Goal: Information Seeking & Learning: Learn about a topic

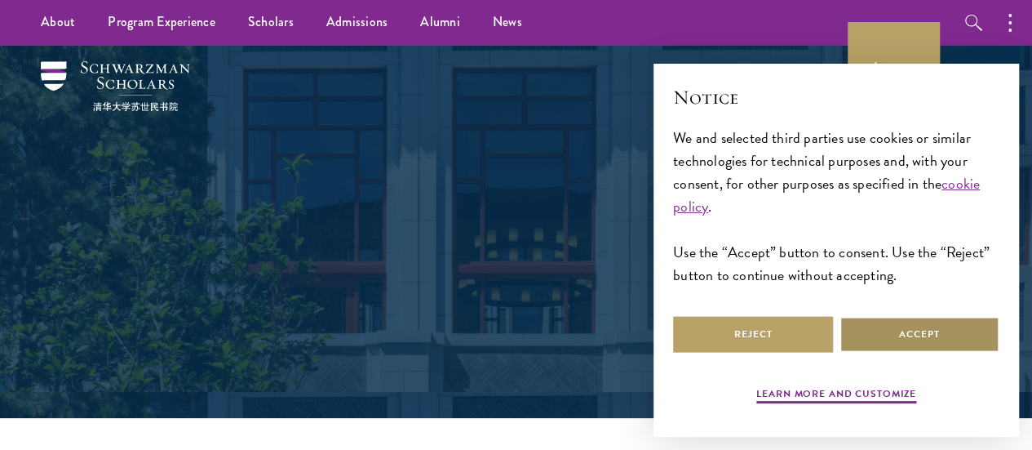
click at [925, 321] on button "Accept" at bounding box center [920, 334] width 160 height 37
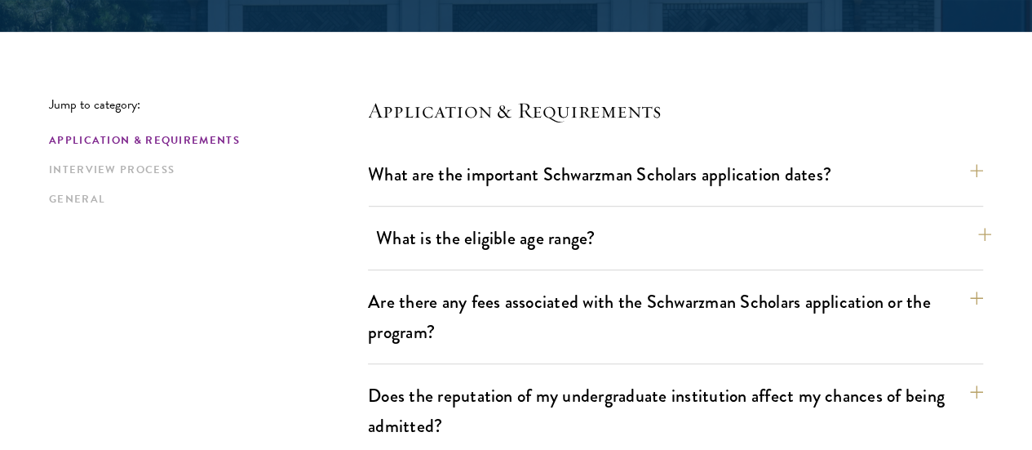
scroll to position [408, 0]
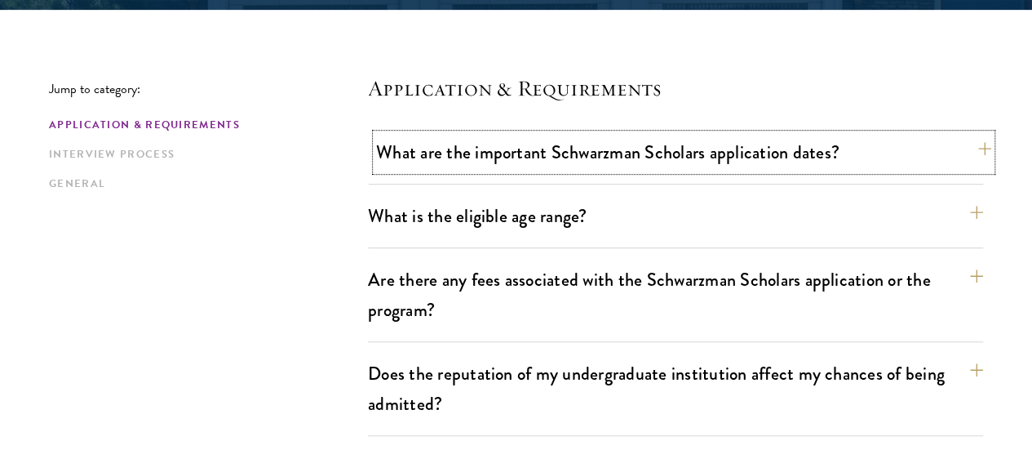
click at [949, 159] on button "What are the important Schwarzman Scholars application dates?" at bounding box center [683, 152] width 615 height 37
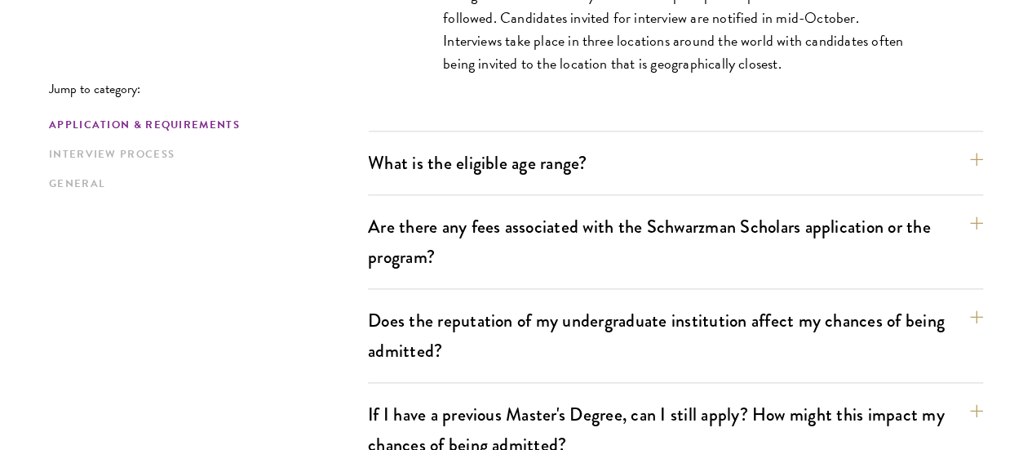
scroll to position [979, 0]
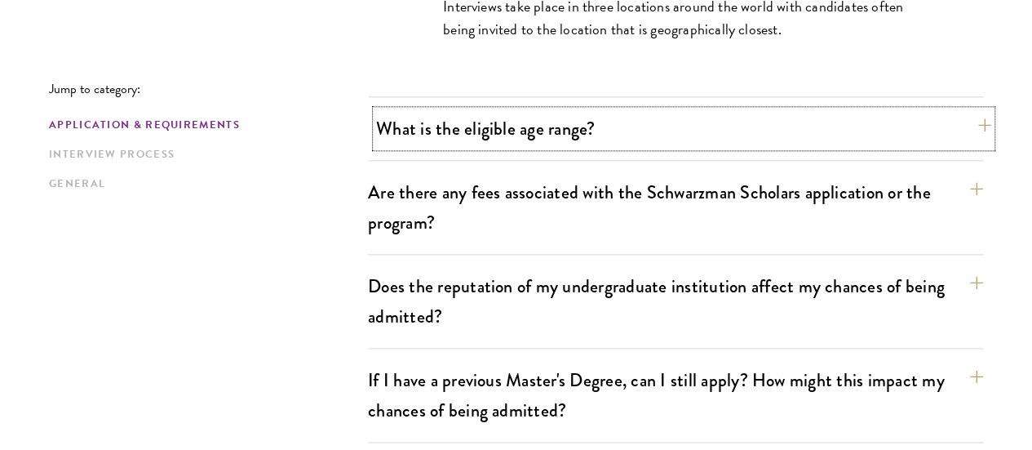
click at [946, 134] on button "What is the eligible age range?" at bounding box center [683, 128] width 615 height 37
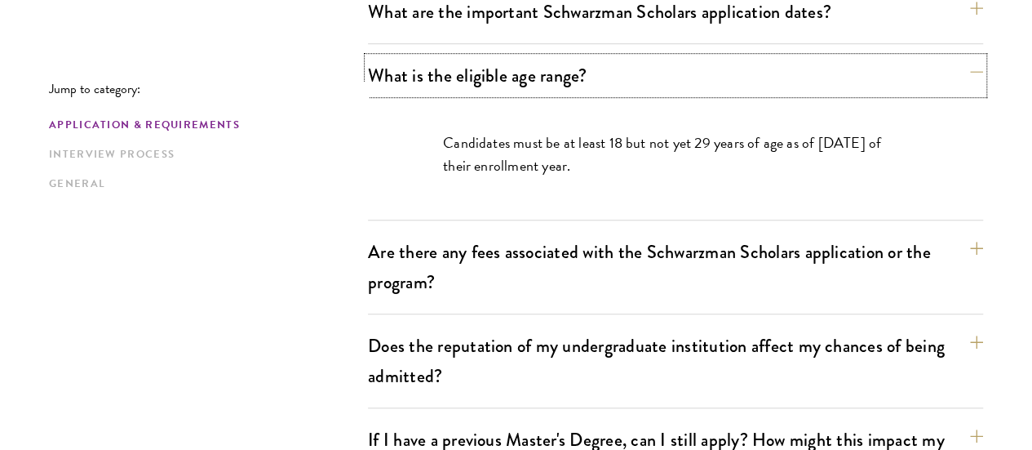
scroll to position [571, 0]
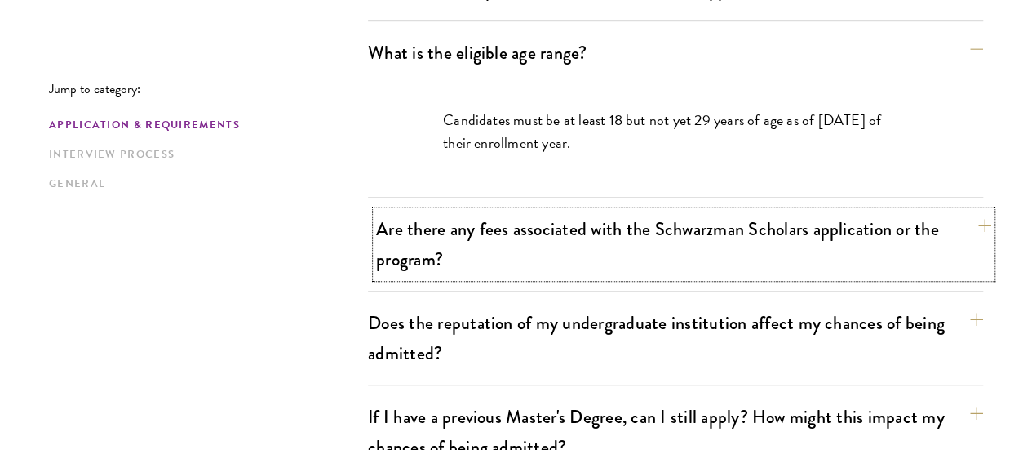
click at [945, 221] on button "Are there any fees associated with the Schwarzman Scholars application or the p…" at bounding box center [683, 243] width 615 height 67
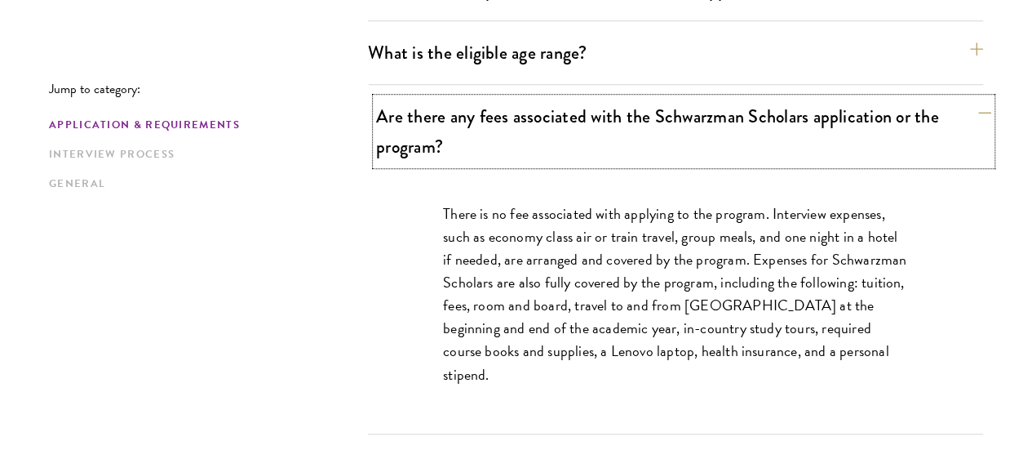
click at [953, 107] on button "Are there any fees associated with the Schwarzman Scholars application or the p…" at bounding box center [683, 131] width 615 height 67
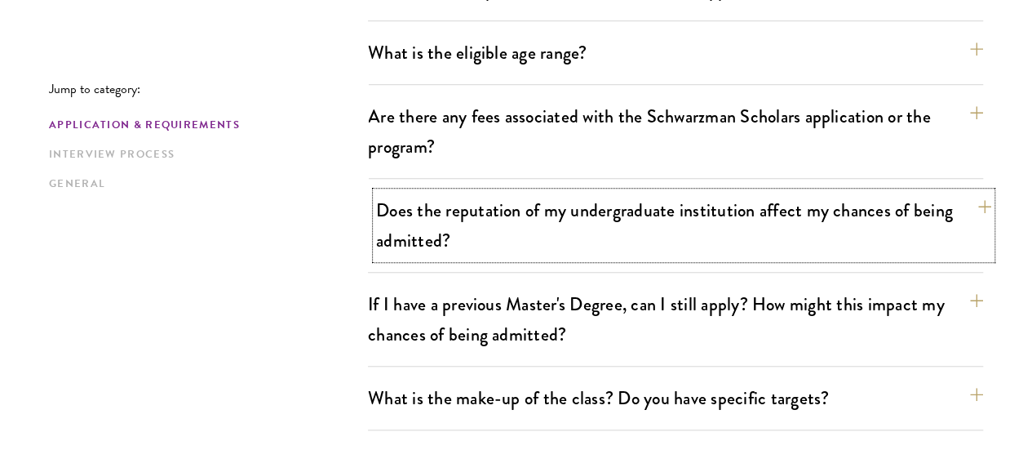
click at [946, 192] on button "Does the reputation of my undergraduate institution affect my chances of being …" at bounding box center [683, 225] width 615 height 67
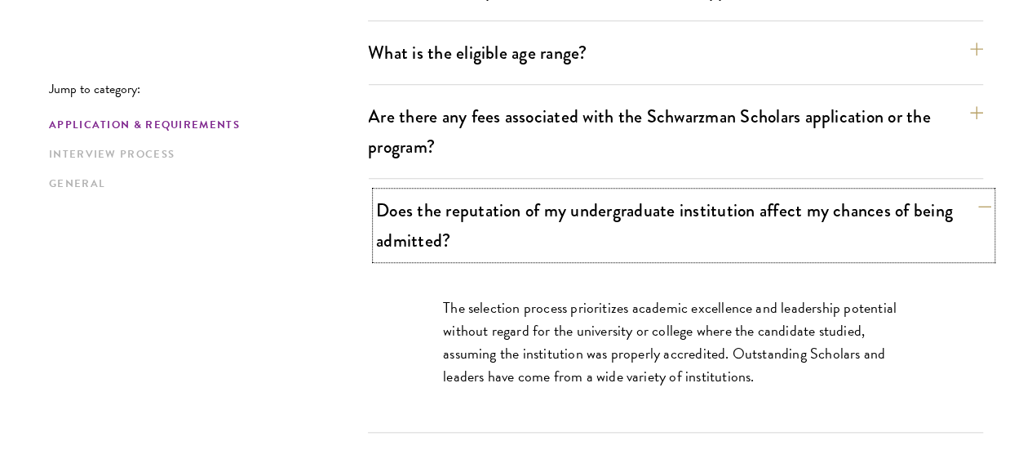
click at [958, 192] on button "Does the reputation of my undergraduate institution affect my chances of being …" at bounding box center [683, 225] width 615 height 67
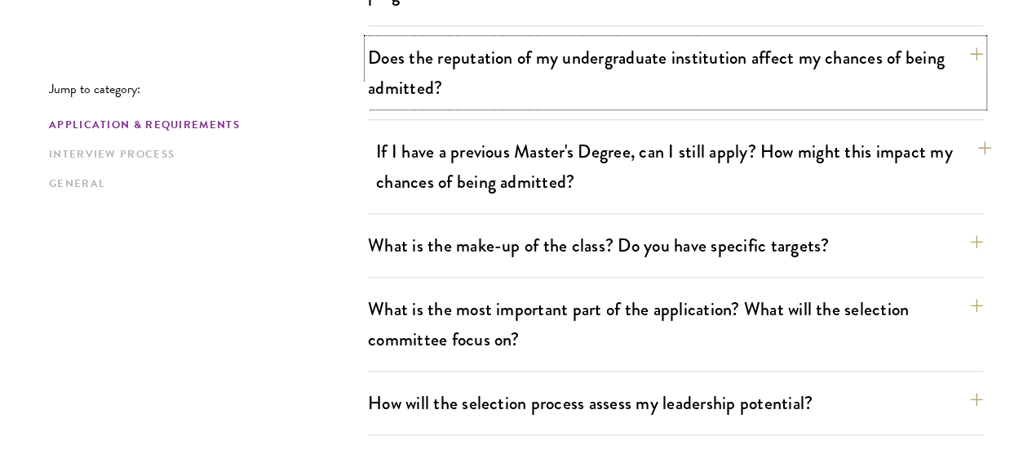
scroll to position [734, 0]
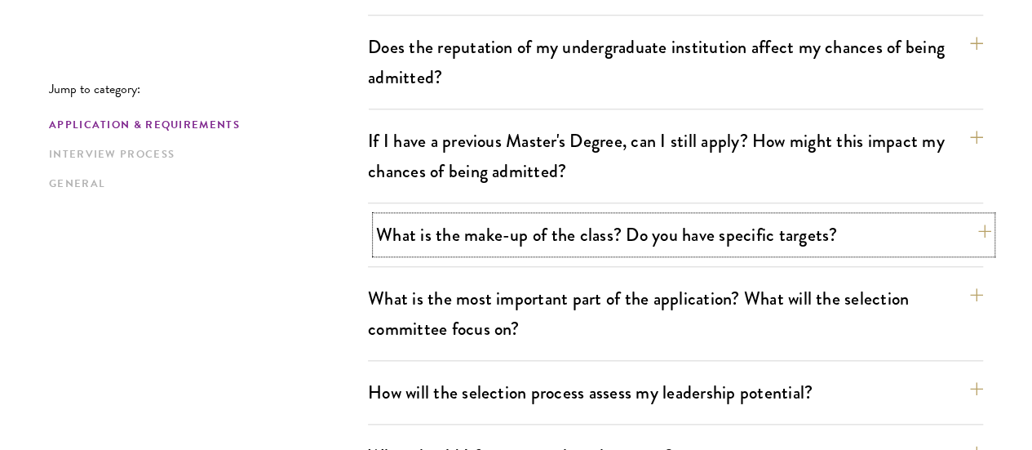
click at [947, 216] on button "What is the make-up of the class? Do you have specific targets?" at bounding box center [683, 234] width 615 height 37
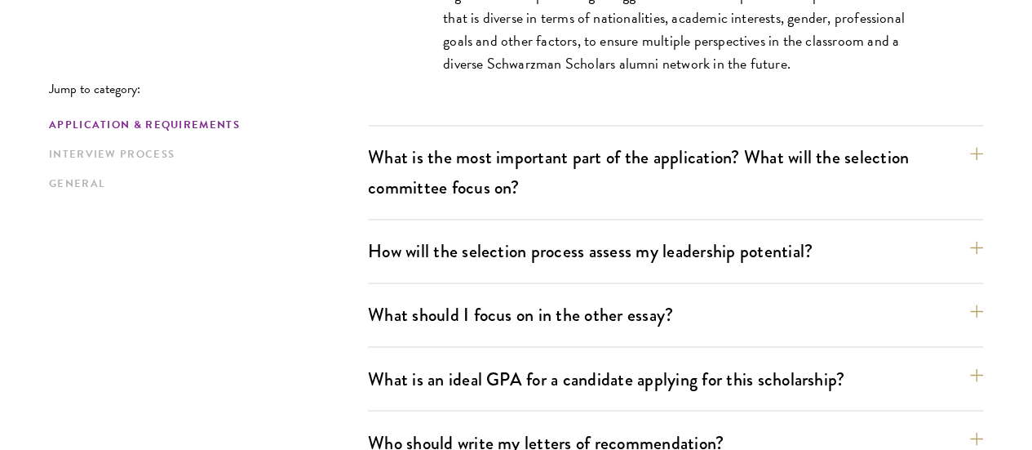
scroll to position [1224, 0]
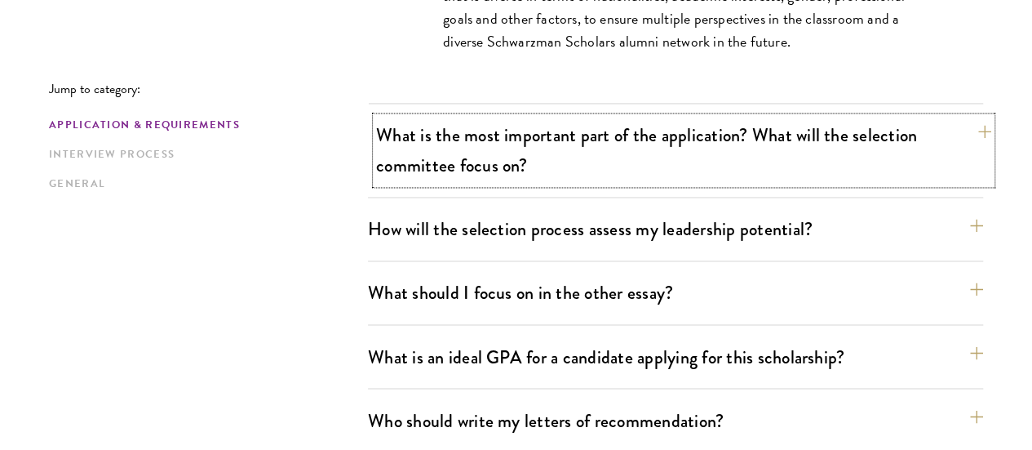
click at [942, 117] on button "What is the most important part of the application? What will the selection com…" at bounding box center [683, 150] width 615 height 67
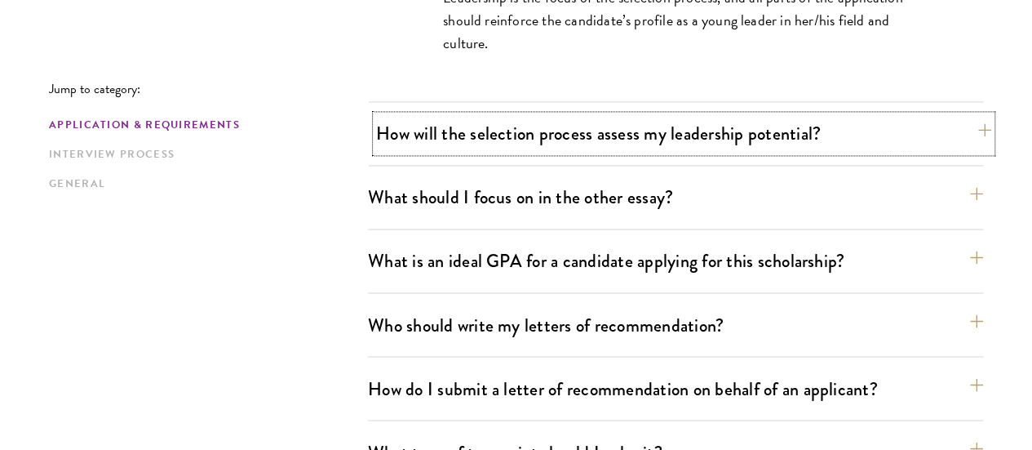
click at [953, 115] on button "How will the selection process assess my leadership potential?" at bounding box center [683, 133] width 615 height 37
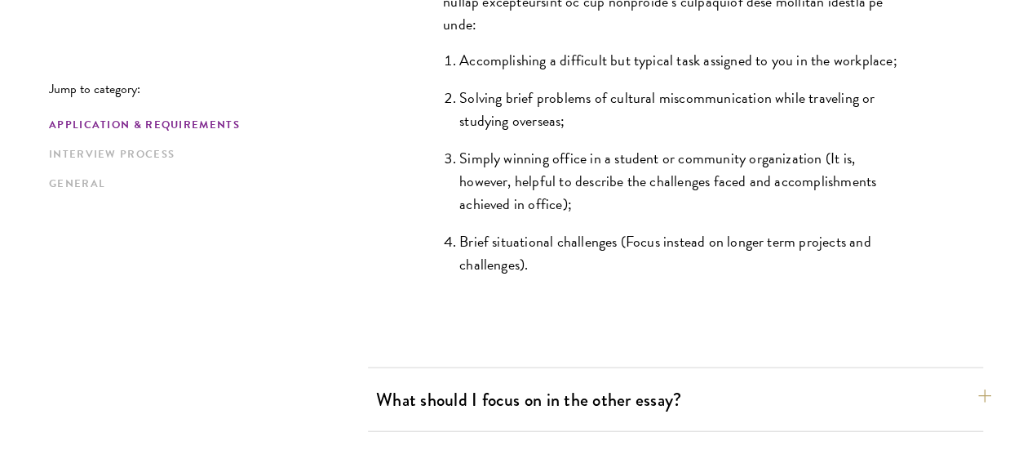
scroll to position [1730, 0]
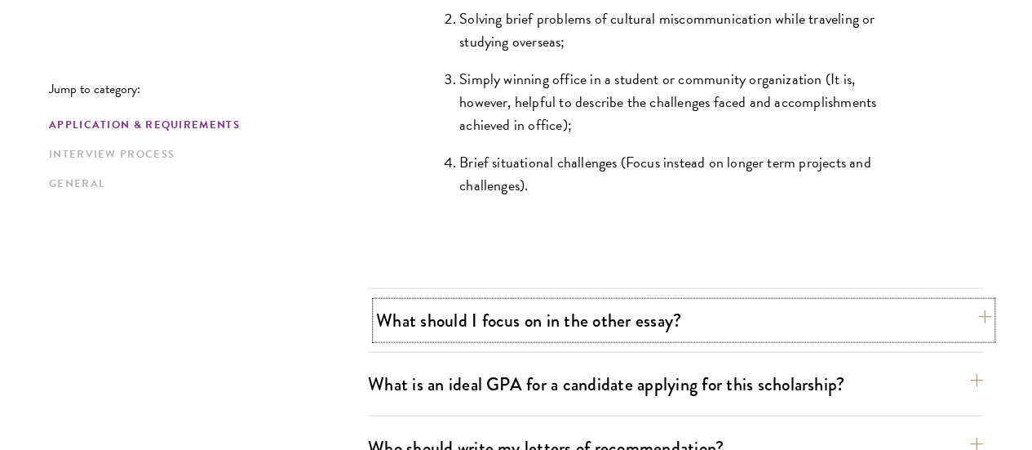
click at [933, 302] on button "What should I focus on in the other essay?" at bounding box center [683, 320] width 615 height 37
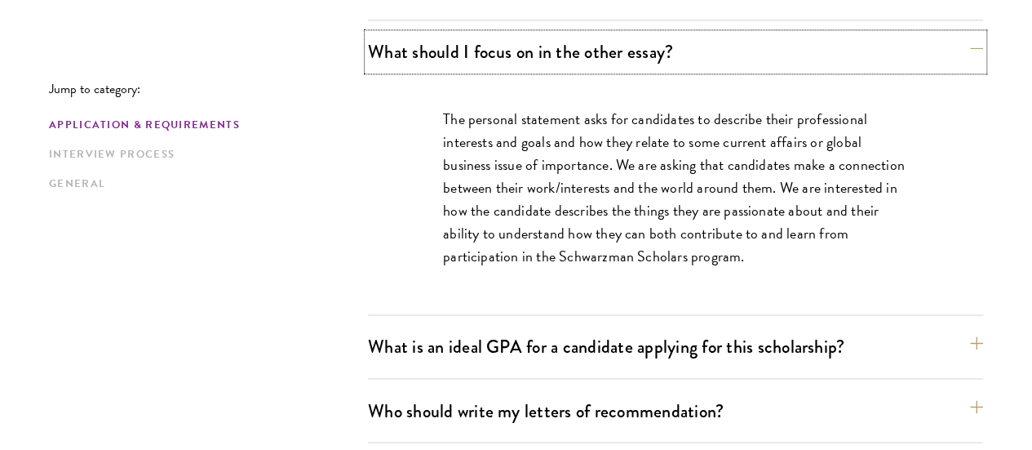
scroll to position [1159, 0]
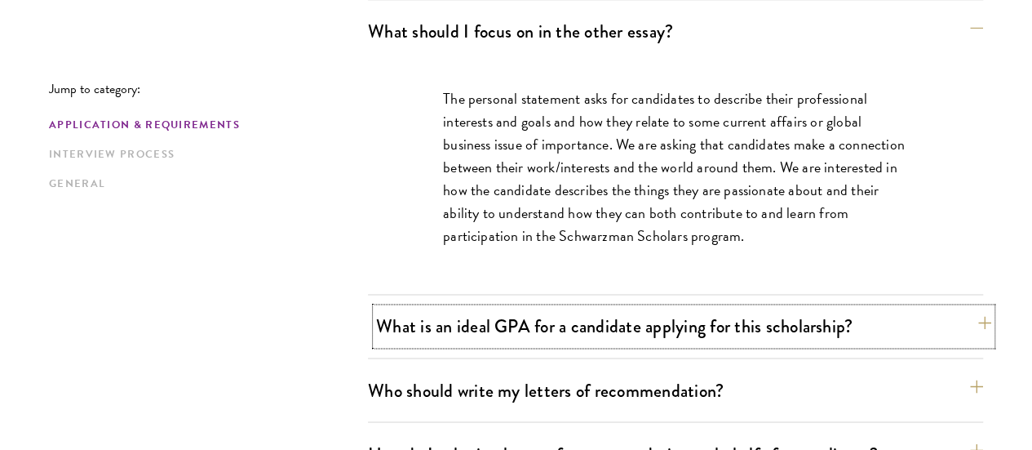
click at [924, 308] on button "What is an ideal GPA for a candidate applying for this scholarship?" at bounding box center [683, 326] width 615 height 37
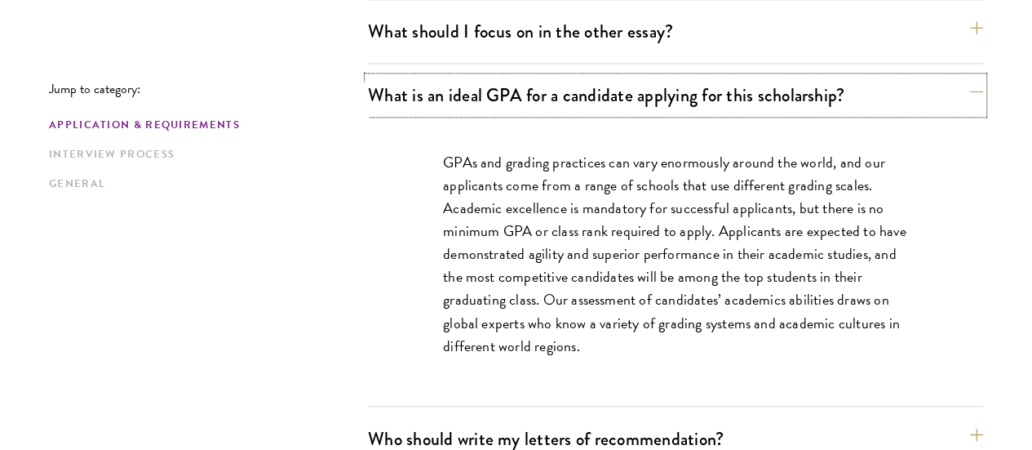
scroll to position [1240, 0]
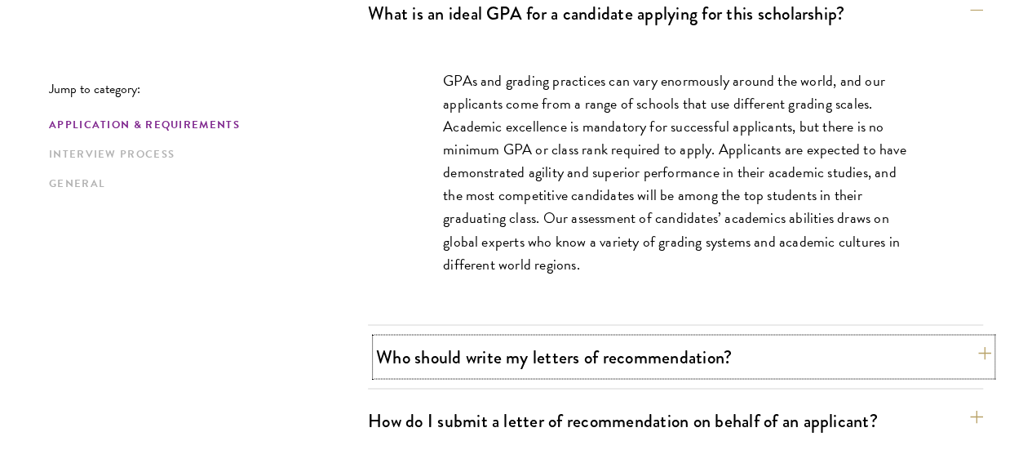
click at [955, 338] on button "Who should write my letters of recommendation?" at bounding box center [683, 356] width 615 height 37
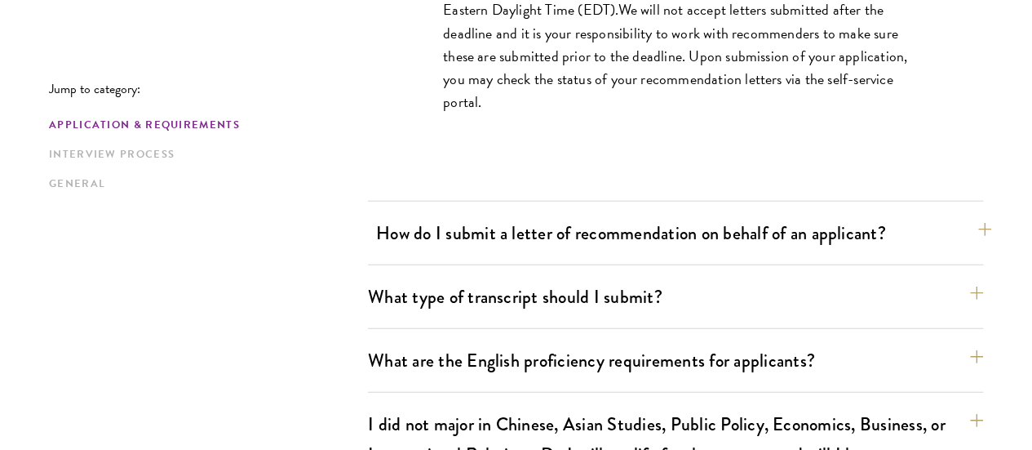
scroll to position [1893, 0]
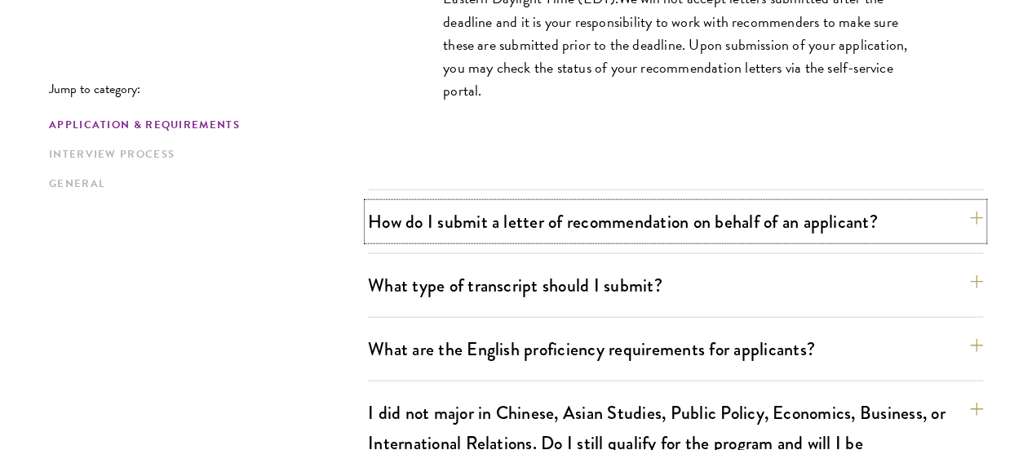
click at [950, 203] on button "How do I submit a letter of recommendation on behalf of an applicant?" at bounding box center [675, 221] width 615 height 37
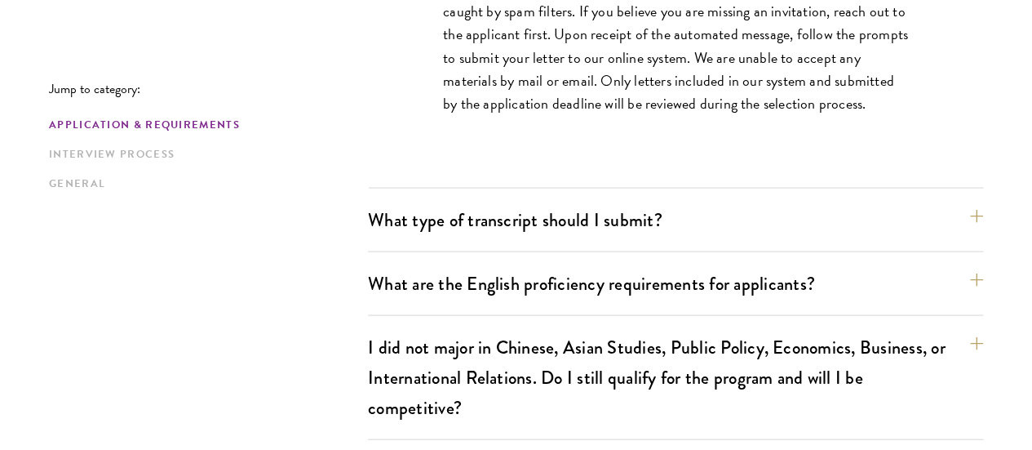
scroll to position [1566, 0]
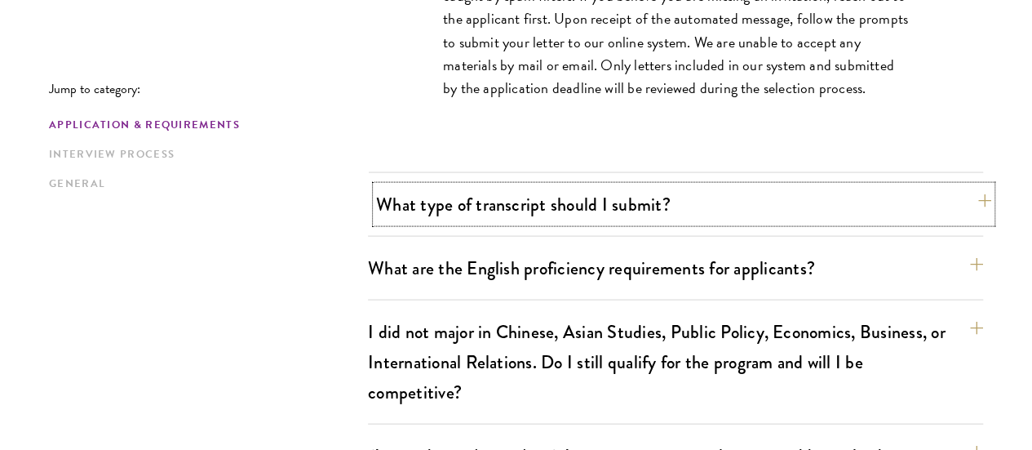
click at [956, 186] on button "What type of transcript should I submit?" at bounding box center [683, 204] width 615 height 37
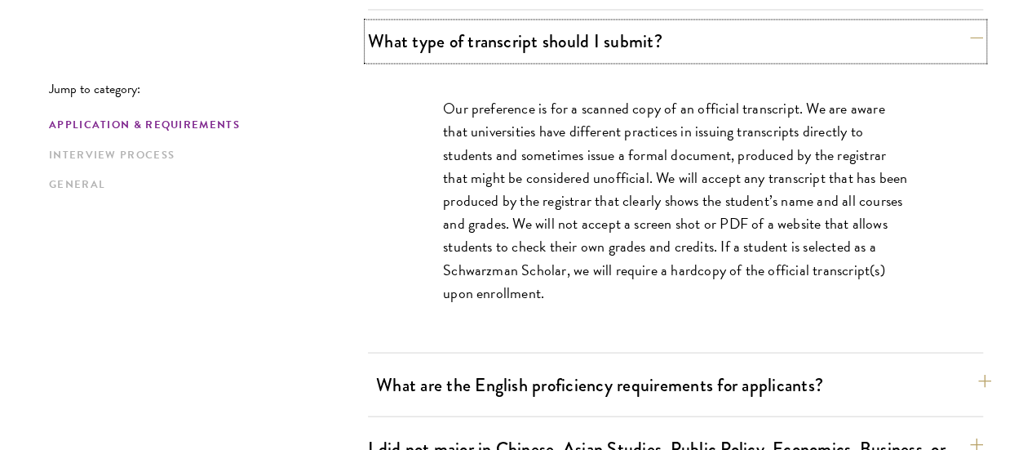
scroll to position [1485, 0]
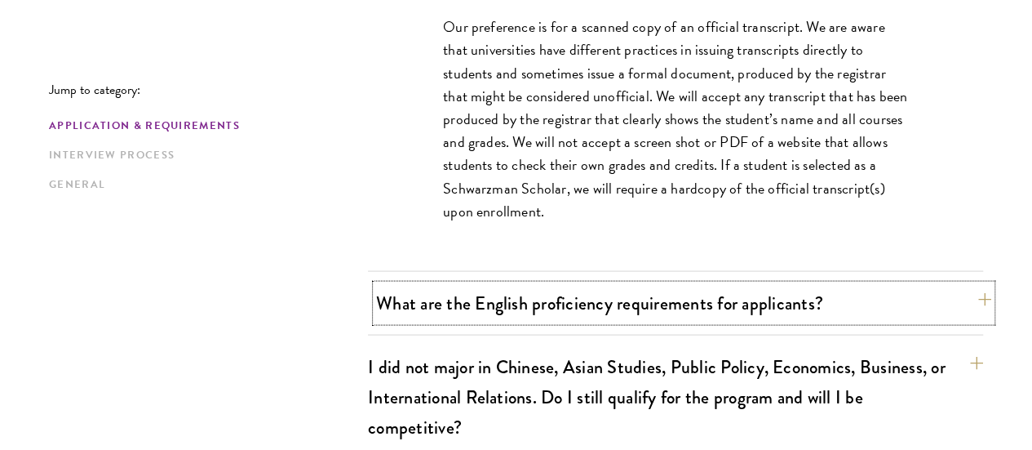
click at [944, 284] on button "What are the English proficiency requirements for applicants?" at bounding box center [683, 302] width 615 height 37
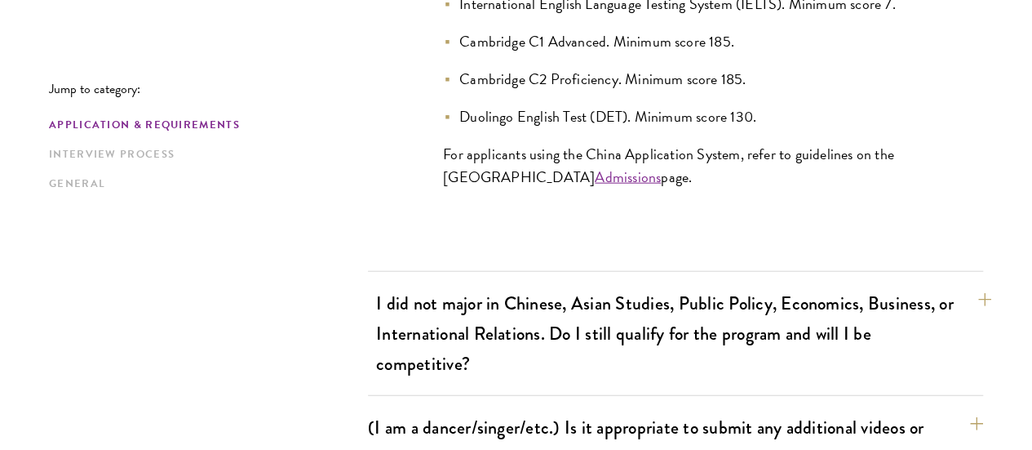
scroll to position [1974, 0]
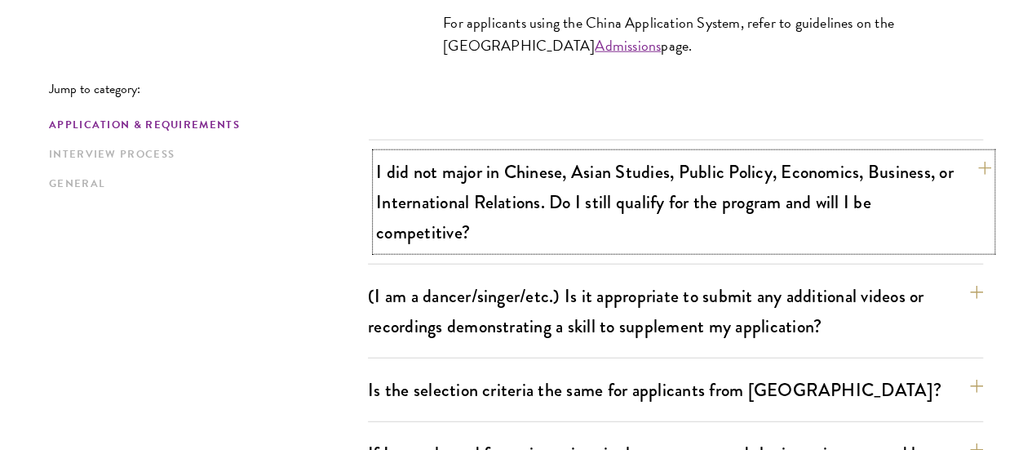
click at [946, 153] on button "I did not major in Chinese, Asian Studies, Public Policy, Economics, Business, …" at bounding box center [683, 201] width 615 height 97
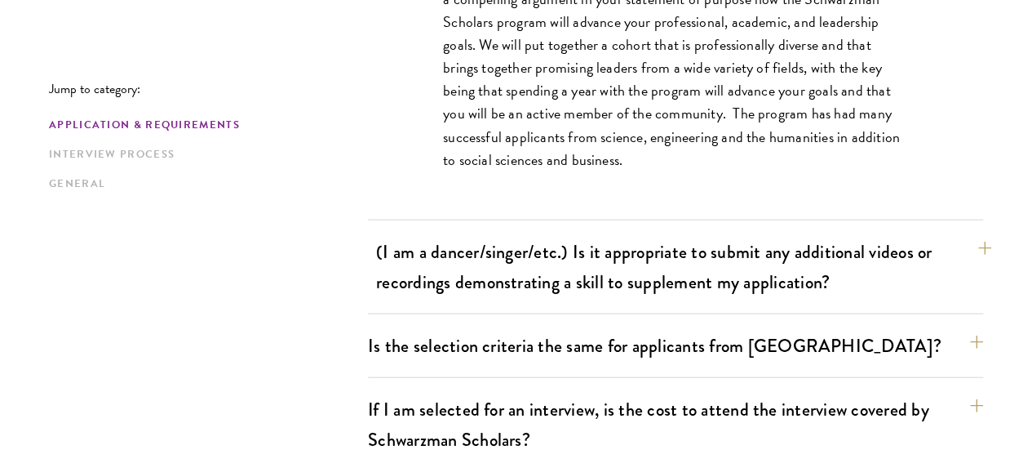
scroll to position [1730, 0]
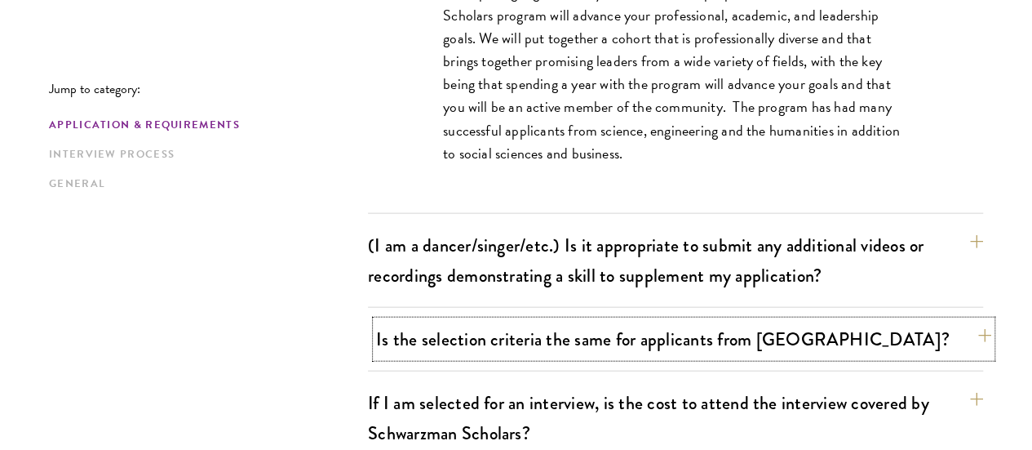
click at [951, 321] on button "Is the selection criteria the same for applicants from [GEOGRAPHIC_DATA]?" at bounding box center [683, 339] width 615 height 37
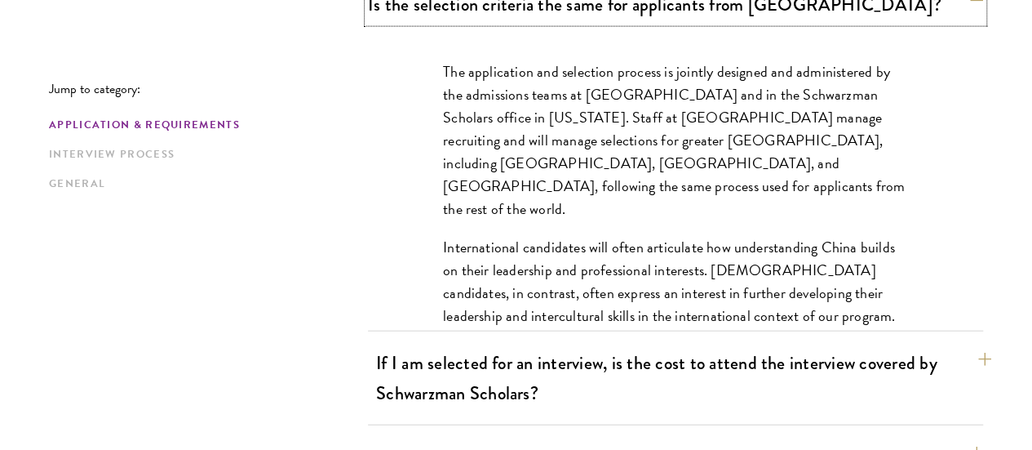
scroll to position [1811, 0]
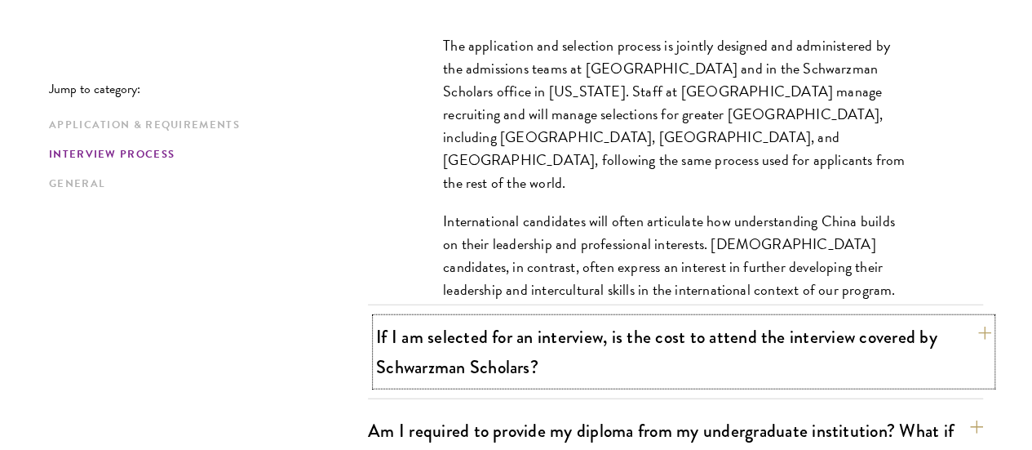
click at [915, 318] on button "If I am selected for an interview, is the cost to attend the interview covered …" at bounding box center [683, 351] width 615 height 67
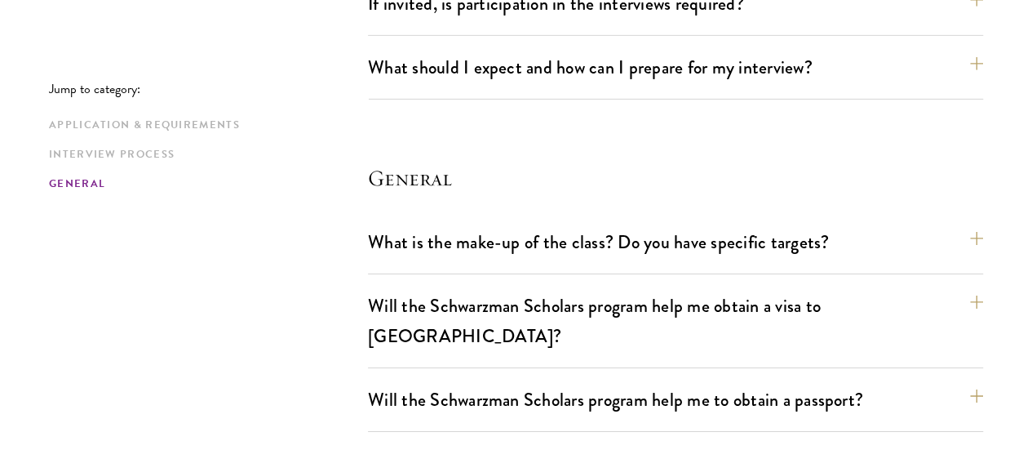
scroll to position [2627, 0]
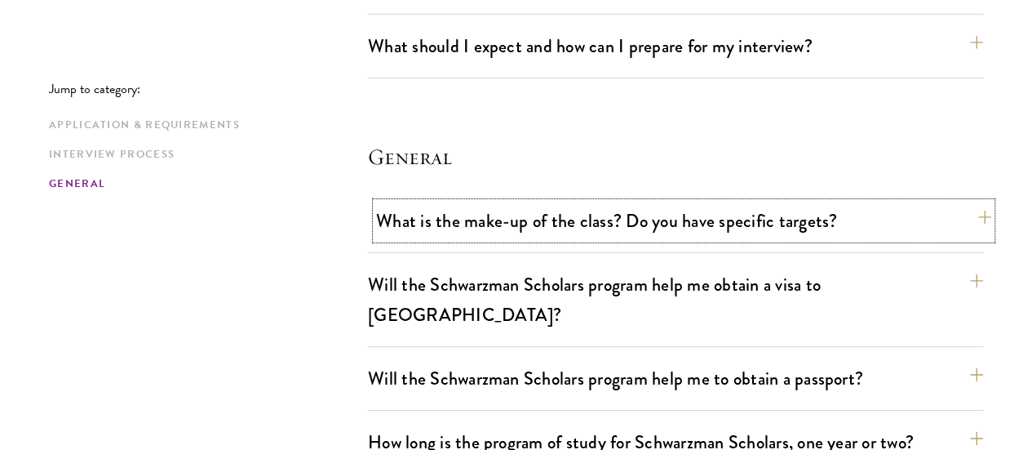
click at [890, 202] on button "What is the make-up of the class? Do you have specific targets?" at bounding box center [683, 220] width 615 height 37
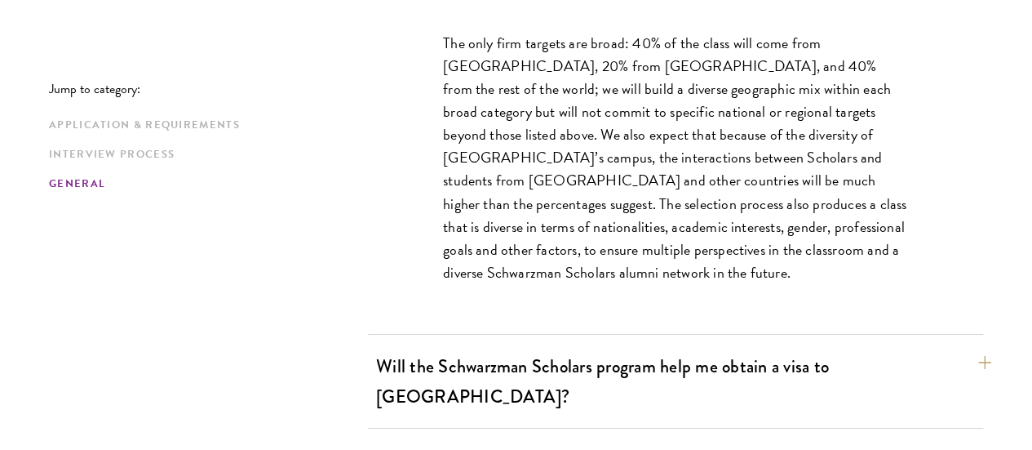
scroll to position [2841, 0]
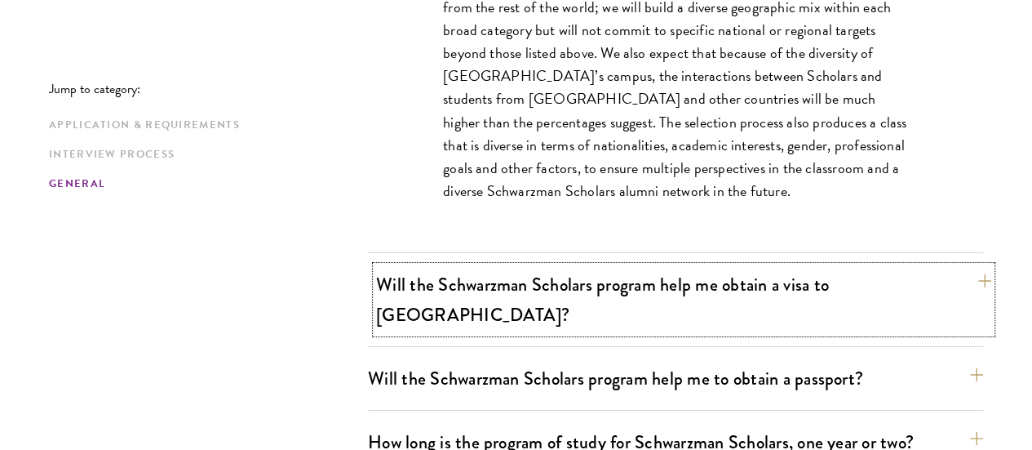
click at [769, 266] on button "Will the Schwarzman Scholars program help me obtain a visa to [GEOGRAPHIC_DATA]?" at bounding box center [683, 299] width 615 height 67
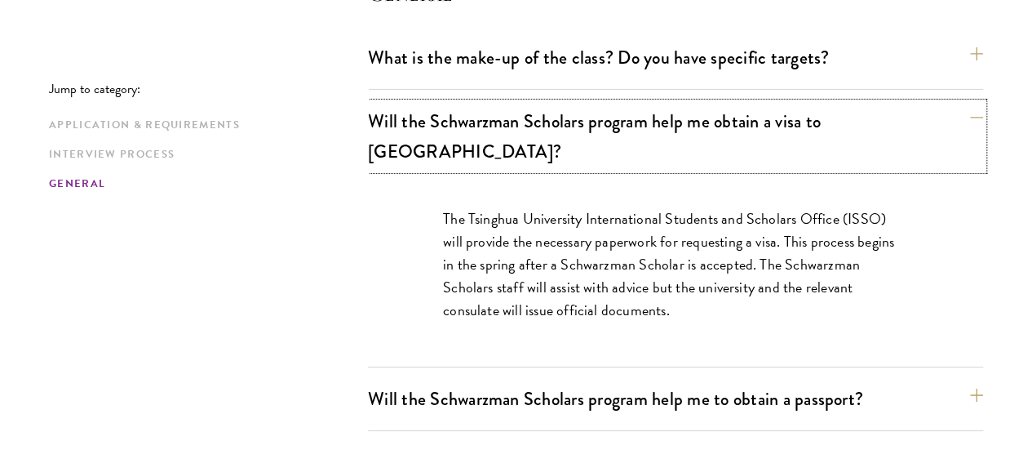
scroll to position [2759, 0]
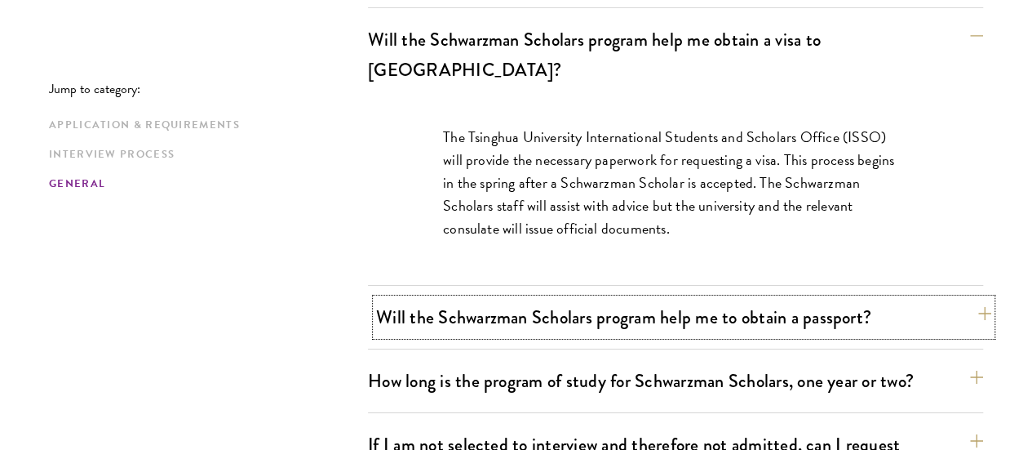
click at [605, 299] on button "Will the Schwarzman Scholars program help me to obtain a passport?" at bounding box center [683, 317] width 615 height 37
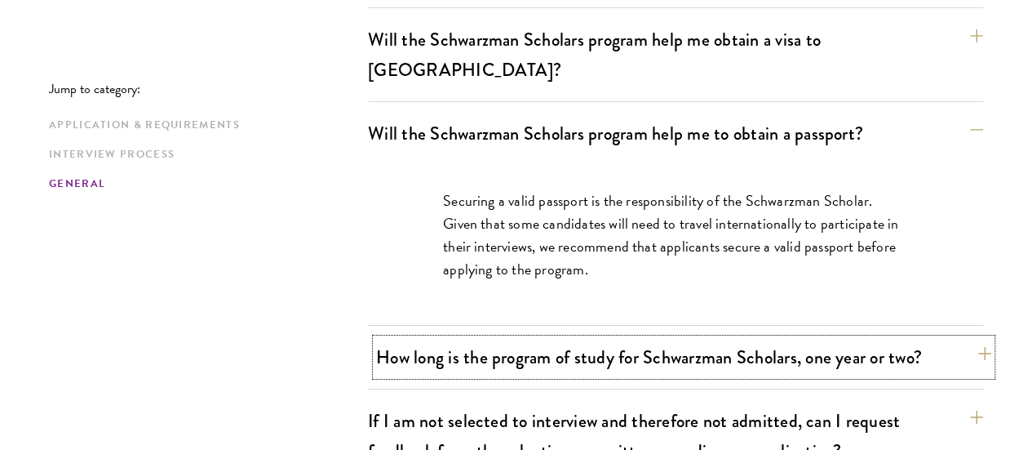
click at [588, 339] on button "How long is the program of study for Schwarzman Scholars, one year or two?" at bounding box center [683, 357] width 615 height 37
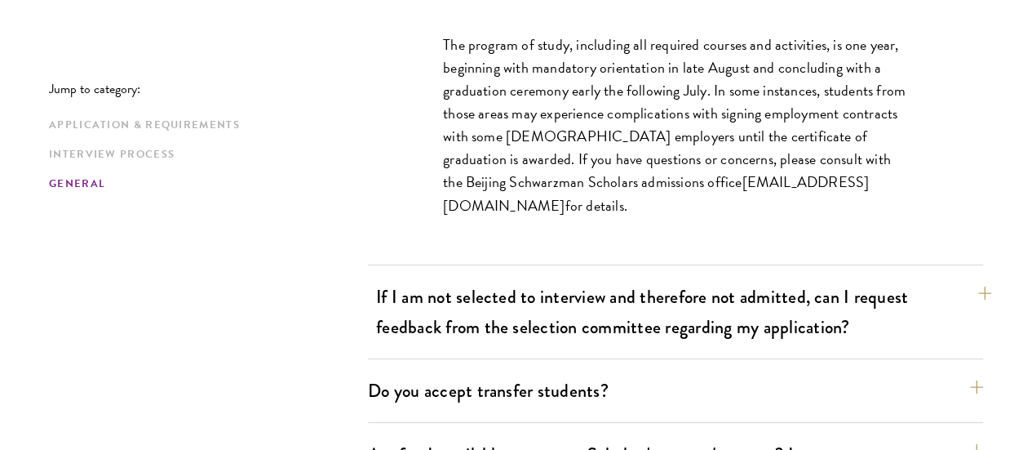
scroll to position [3004, 0]
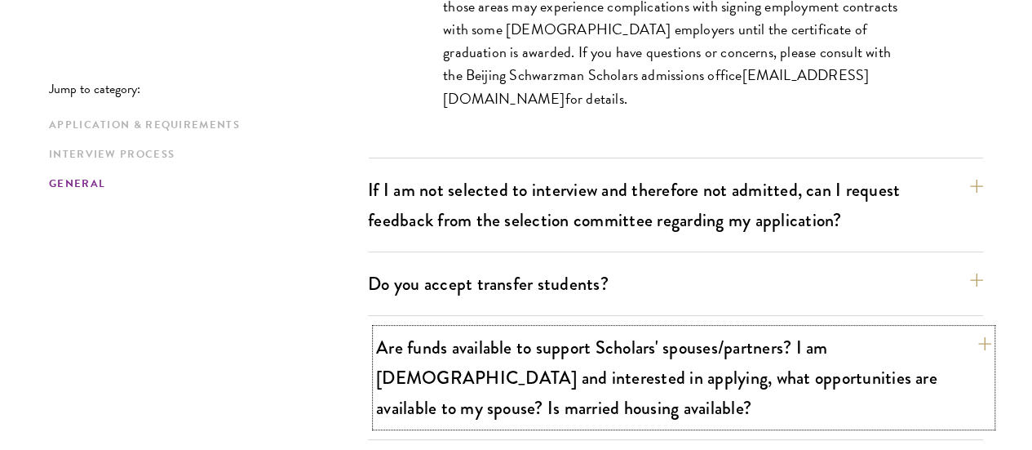
click at [653, 329] on button "Are funds available to support Scholars' spouses/partners? I am [DEMOGRAPHIC_DA…" at bounding box center [683, 377] width 615 height 97
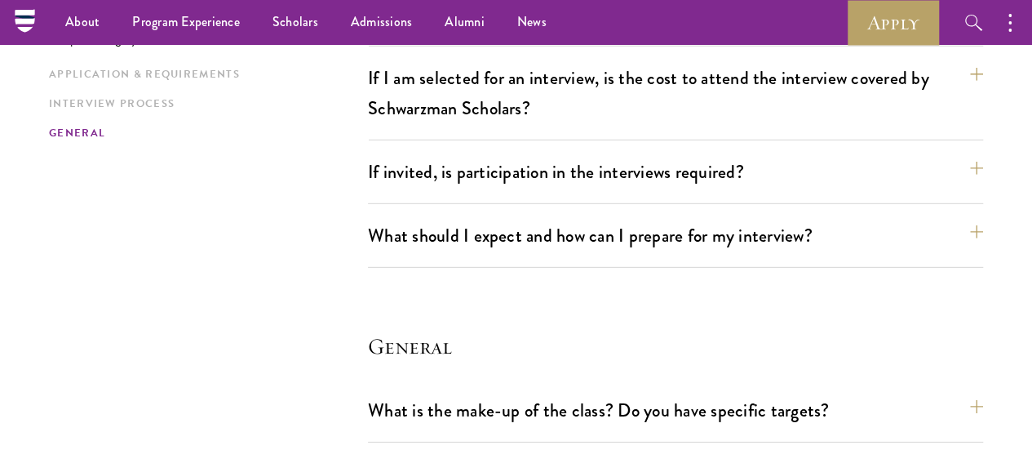
scroll to position [2259, 0]
